Goal: Information Seeking & Learning: Learn about a topic

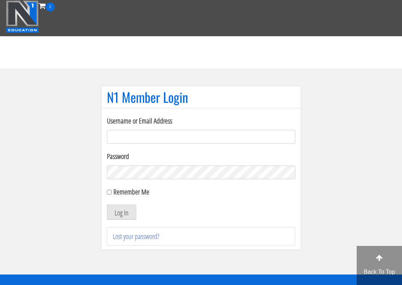
type input "info.markbrownpt@gmail.com"
click at [121, 212] on button "Log In" at bounding box center [121, 212] width 29 height 15
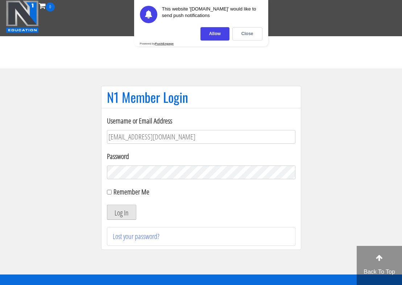
click at [123, 213] on button "Log In" at bounding box center [121, 212] width 29 height 15
click at [221, 36] on div "Allow" at bounding box center [214, 33] width 29 height 13
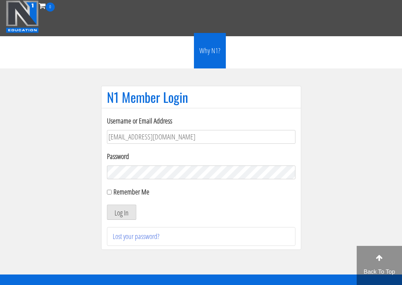
click at [217, 37] on link "Why N1?" at bounding box center [210, 51] width 32 height 36
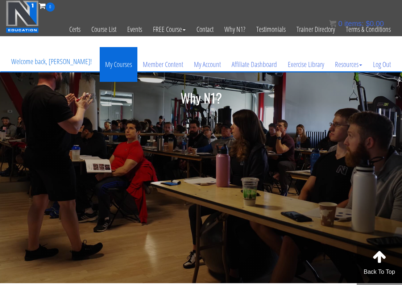
click at [125, 65] on link "My Courses" at bounding box center [119, 64] width 38 height 35
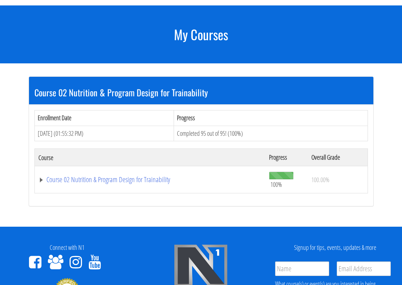
scroll to position [92, 0]
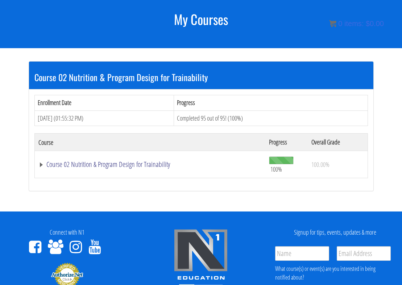
click at [103, 167] on link "Course 02 Nutrition & Program Design for Trainability" at bounding box center [150, 164] width 224 height 7
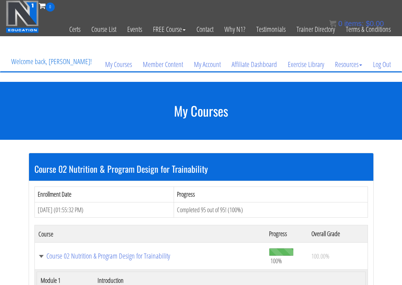
scroll to position [0, 0]
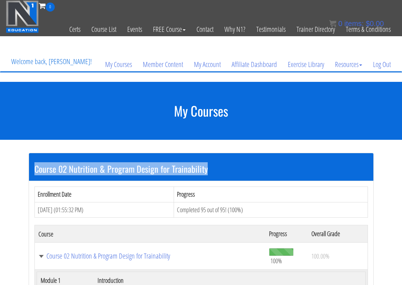
drag, startPoint x: 214, startPoint y: 166, endPoint x: 111, endPoint y: 157, distance: 103.7
click at [111, 157] on div "Course 02 Nutrition & Program Design for Trainability" at bounding box center [201, 167] width 344 height 28
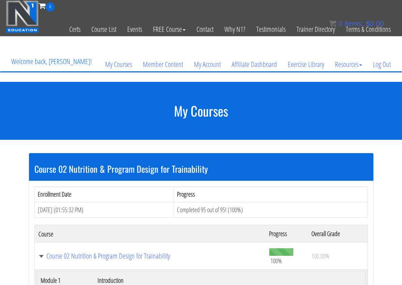
click at [161, 123] on section "My Courses" at bounding box center [201, 111] width 402 height 58
drag, startPoint x: 131, startPoint y: 110, endPoint x: 273, endPoint y: 114, distance: 142.1
click at [273, 114] on h1 "My Courses" at bounding box center [201, 111] width 402 height 14
click at [259, 138] on section "My Courses" at bounding box center [201, 111] width 402 height 58
click at [259, 156] on div "Course 02 Nutrition & Program Design for Trainability" at bounding box center [201, 167] width 344 height 28
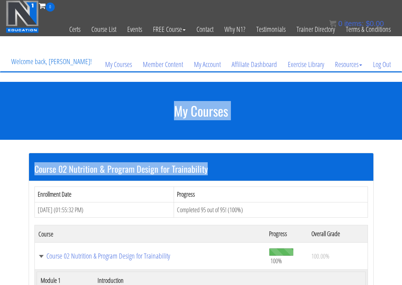
drag, startPoint x: 258, startPoint y: 170, endPoint x: 166, endPoint y: 108, distance: 111.4
click at [166, 108] on h1 "My Courses" at bounding box center [201, 111] width 402 height 14
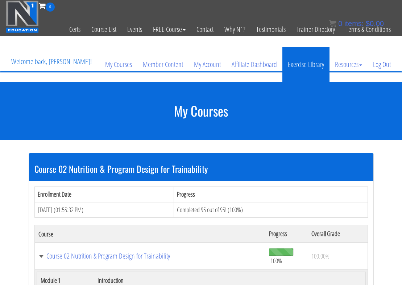
click at [297, 63] on link "Exercise Library" at bounding box center [305, 64] width 47 height 35
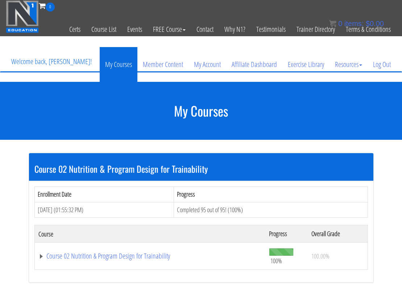
click at [118, 64] on link "My Courses" at bounding box center [119, 64] width 38 height 35
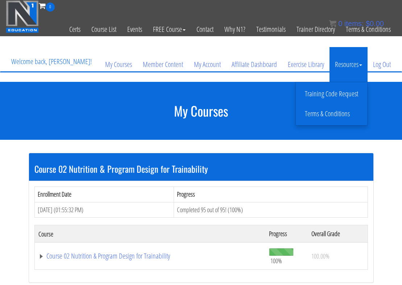
click at [360, 66] on link "Resources" at bounding box center [348, 64] width 38 height 35
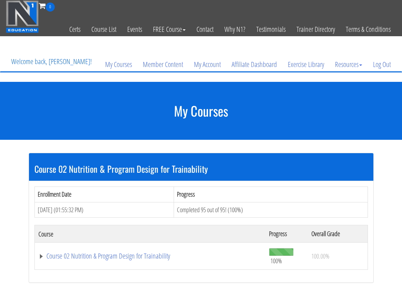
click at [389, 200] on section "Course 02 Nutrition & Program Design for Trainability Enrollment Date Progress …" at bounding box center [201, 221] width 402 height 163
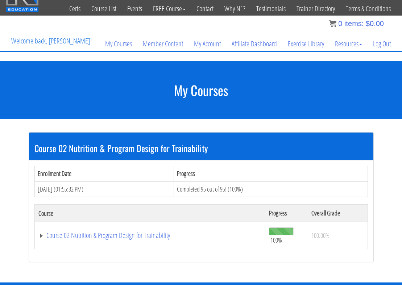
scroll to position [20, 0]
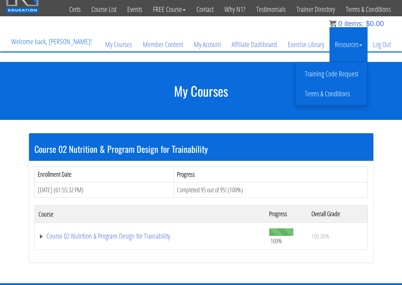
click at [347, 74] on link "Training Code Request" at bounding box center [331, 74] width 68 height 13
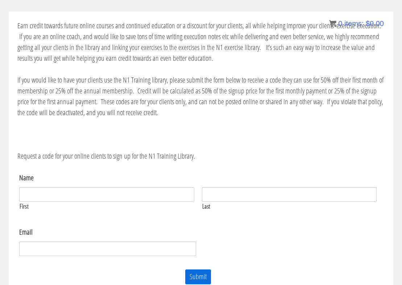
scroll to position [92, 0]
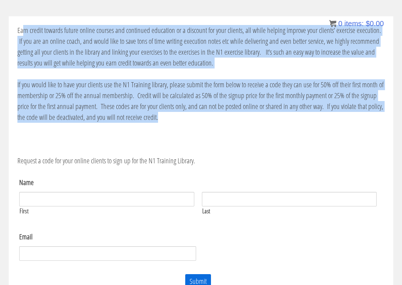
drag, startPoint x: 152, startPoint y: 119, endPoint x: 22, endPoint y: 29, distance: 157.8
click at [22, 29] on div "Earn credit towards future online courses and continued education or a discount…" at bounding box center [201, 161] width 384 height 291
drag, startPoint x: 16, startPoint y: 32, endPoint x: 148, endPoint y: 120, distance: 158.6
click at [148, 120] on div "Earn credit towards future online courses and continued education or a discount…" at bounding box center [201, 161] width 384 height 291
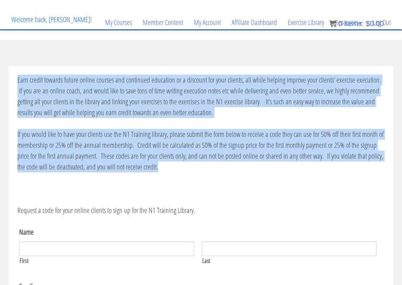
scroll to position [41, 0]
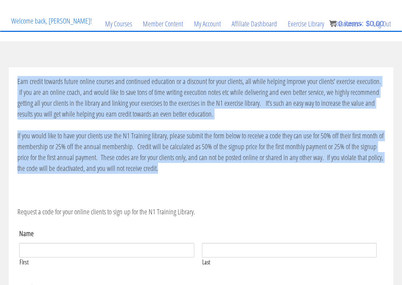
click at [165, 167] on p "If you would like to have your clients use the N1 Training library, please subm…" at bounding box center [200, 151] width 367 height 43
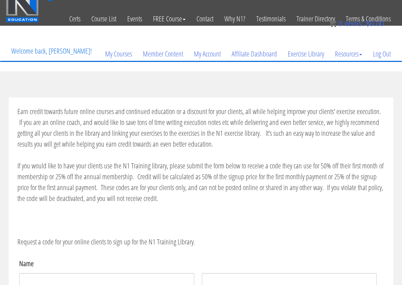
scroll to position [11, 0]
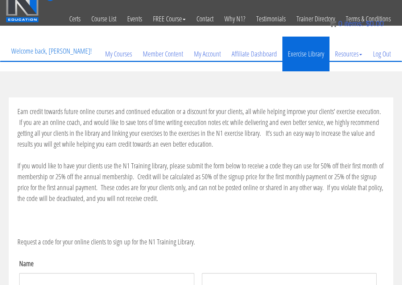
click at [292, 52] on link "Exercise Library" at bounding box center [305, 54] width 47 height 35
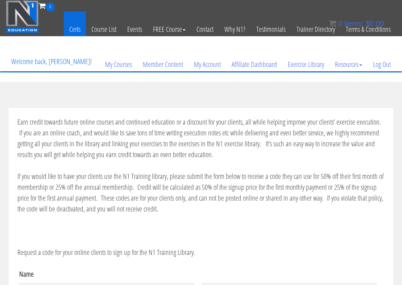
click at [73, 30] on link "Certs" at bounding box center [75, 30] width 22 height 36
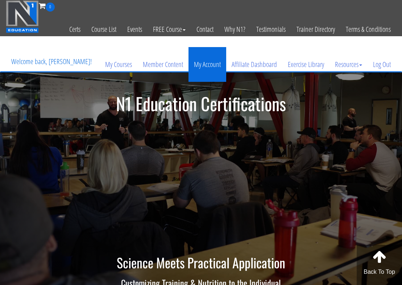
click at [211, 66] on link "My Account" at bounding box center [207, 64] width 38 height 35
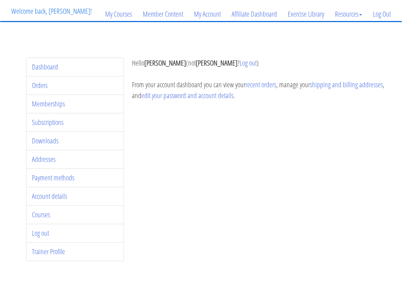
scroll to position [53, 0]
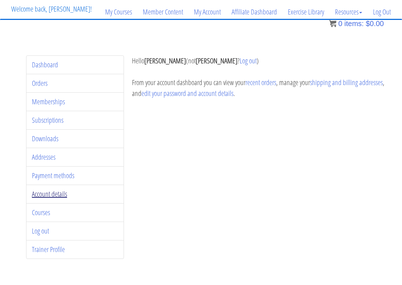
click at [54, 194] on link "Account details" at bounding box center [49, 194] width 35 height 10
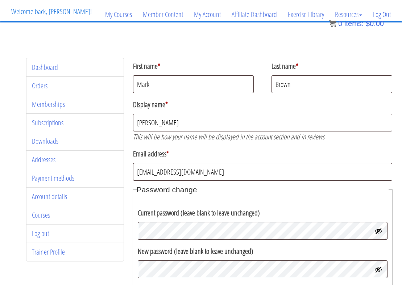
scroll to position [50, 0]
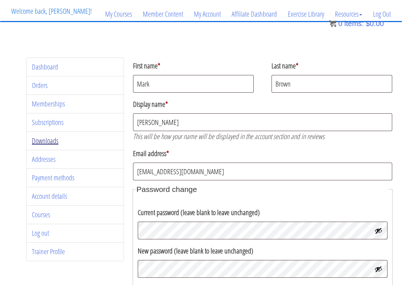
click at [51, 139] on link "Downloads" at bounding box center [45, 141] width 26 height 10
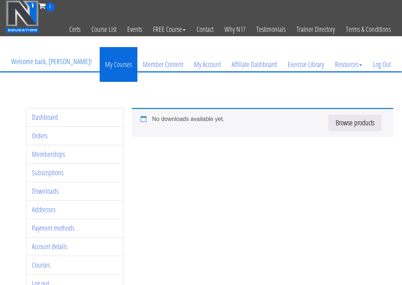
click at [126, 62] on link "My Courses" at bounding box center [119, 64] width 38 height 35
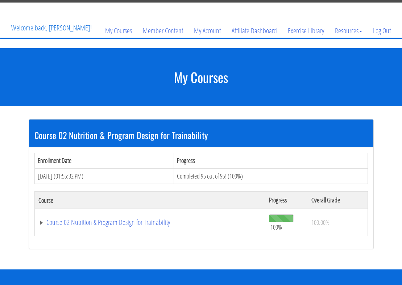
scroll to position [37, 0]
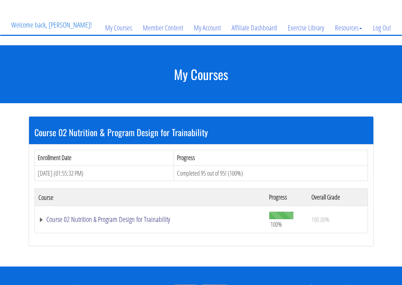
click at [144, 216] on link "Course 02 Nutrition & Program Design for Trainability" at bounding box center [150, 219] width 224 height 7
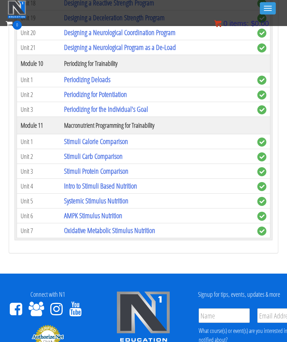
scroll to position [1576, 0]
